Goal: Information Seeking & Learning: Understand process/instructions

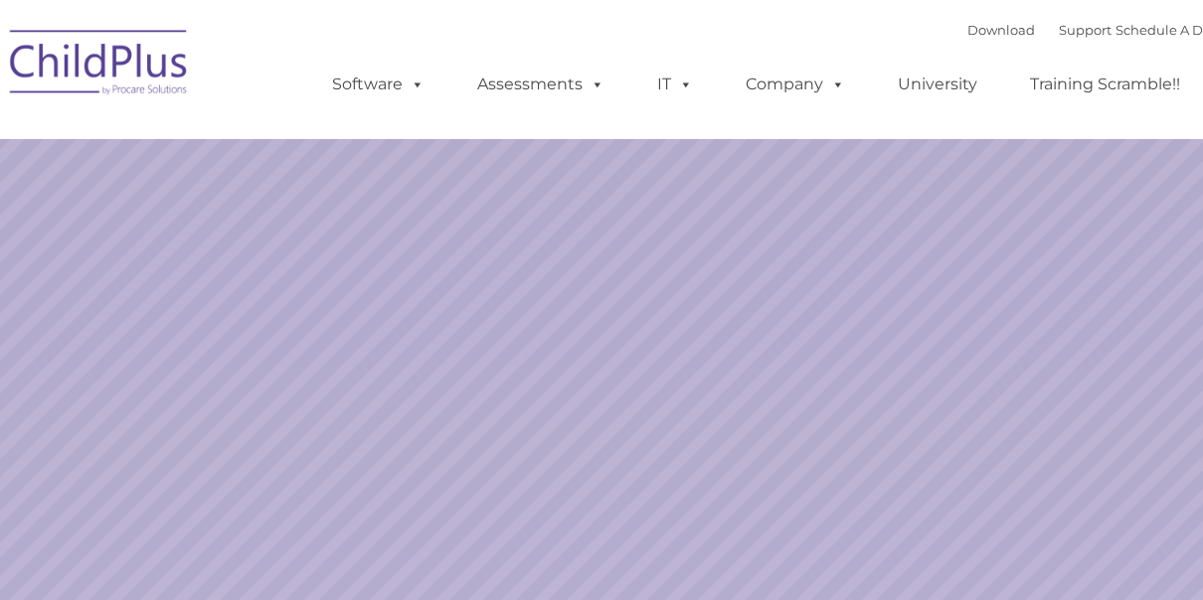
select select "MEDIUM"
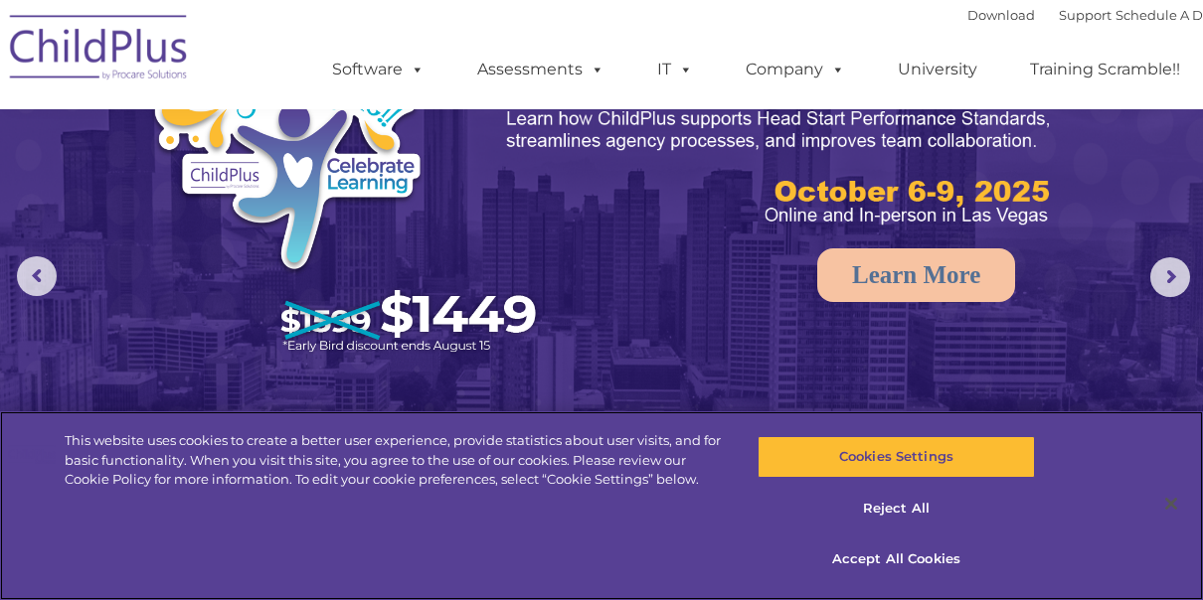
scroll to position [91, 0]
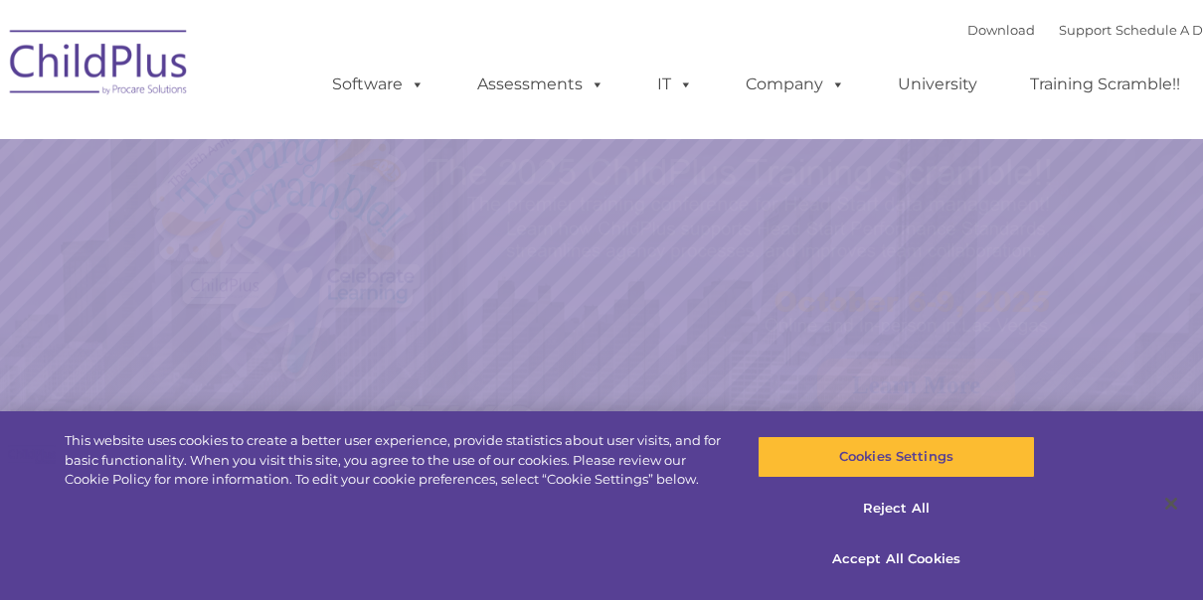
select select "MEDIUM"
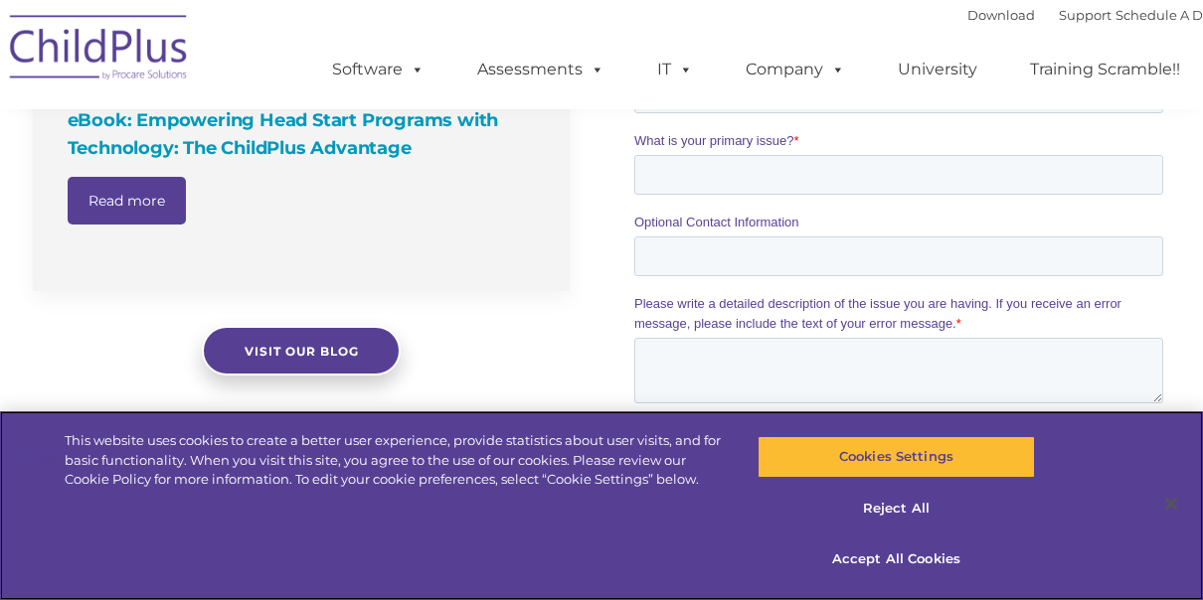
scroll to position [1789, 0]
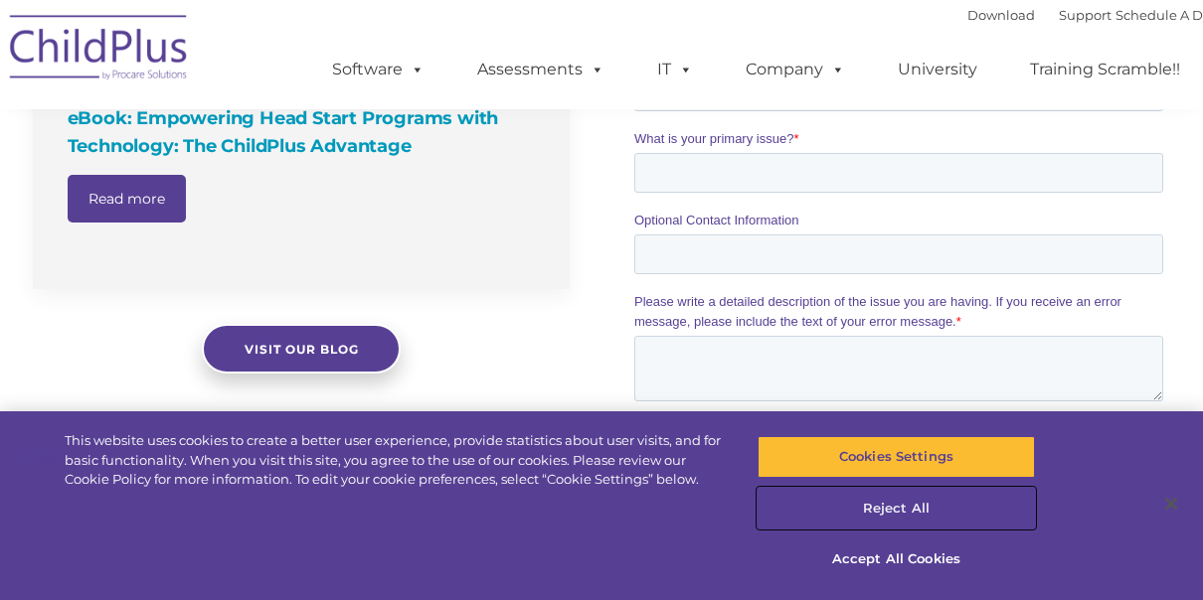
click at [912, 507] on button "Reject All" at bounding box center [895, 509] width 276 height 42
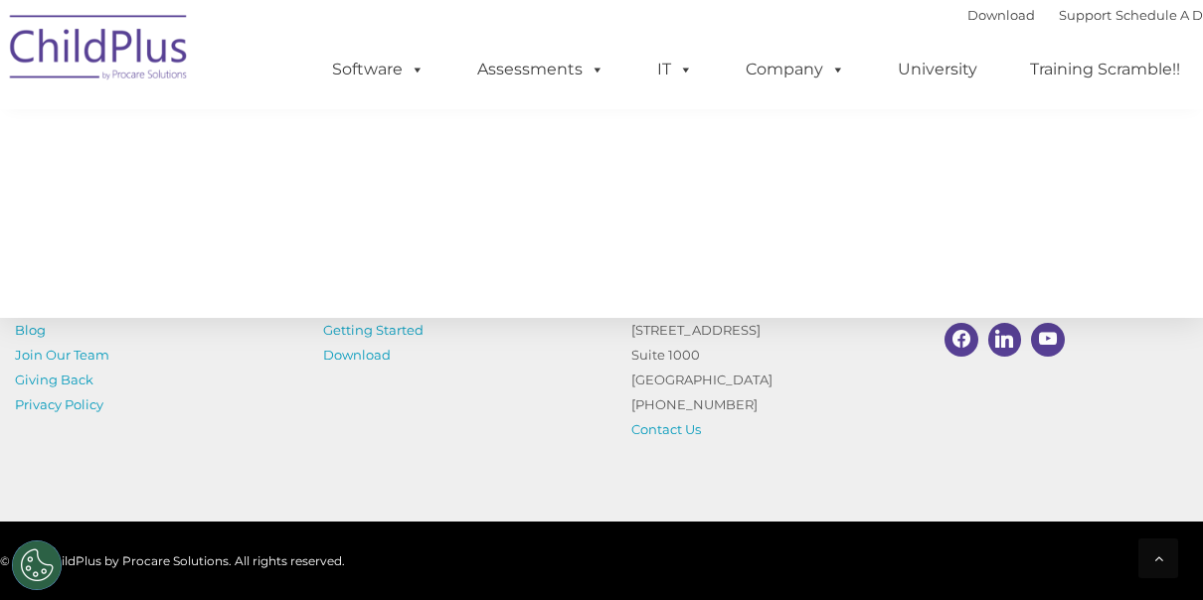
scroll to position [2397, 0]
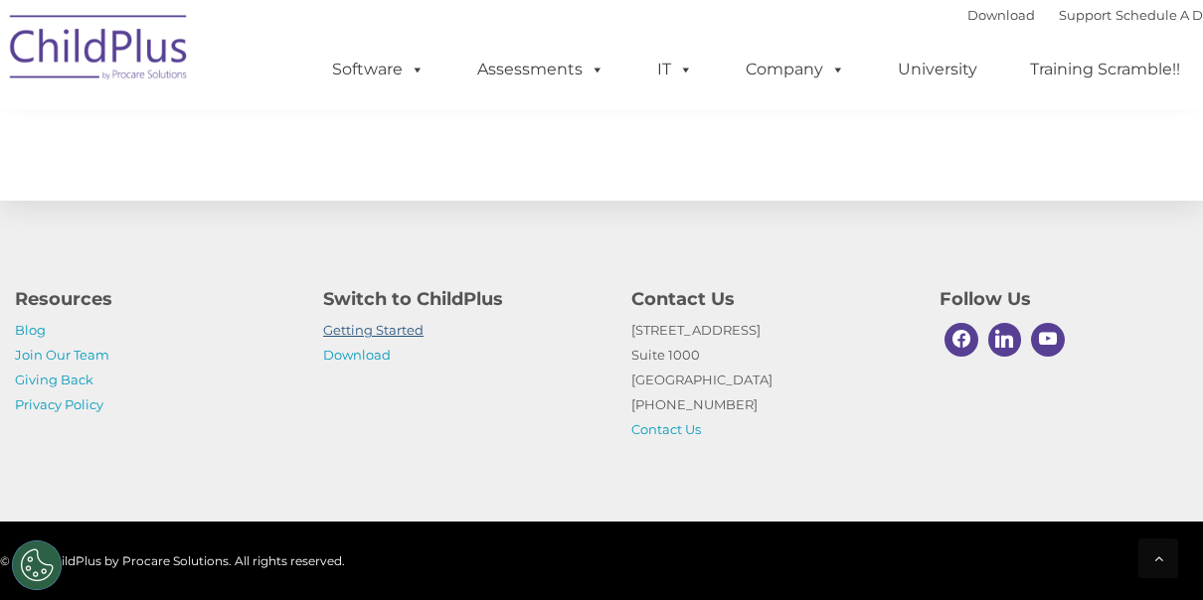
click at [408, 335] on link "Getting Started" at bounding box center [373, 330] width 100 height 16
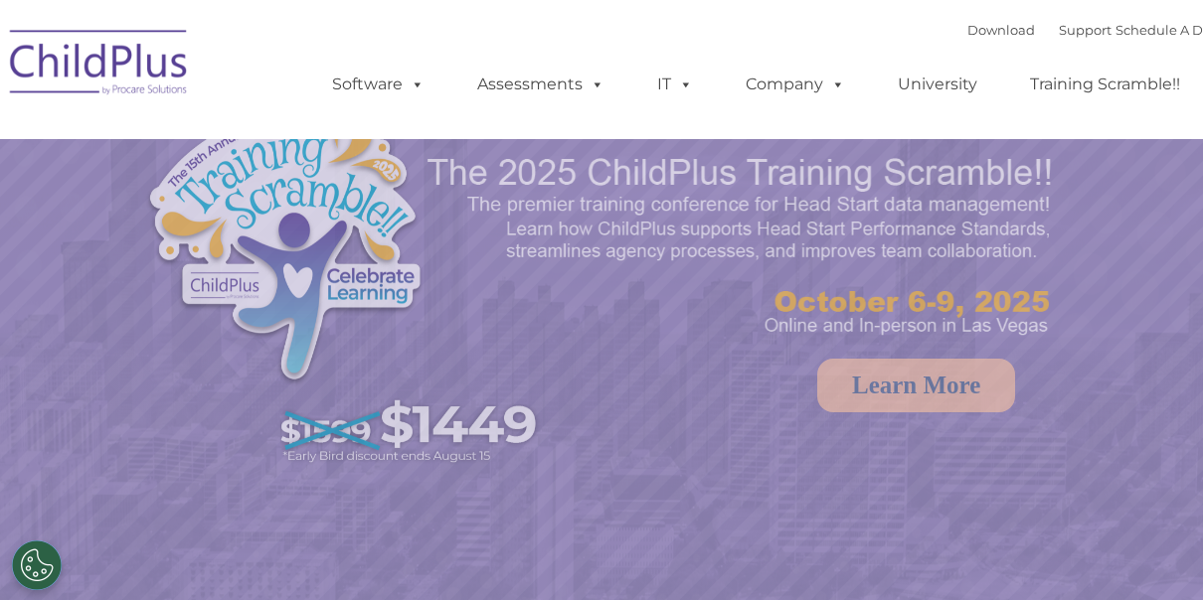
select select "MEDIUM"
